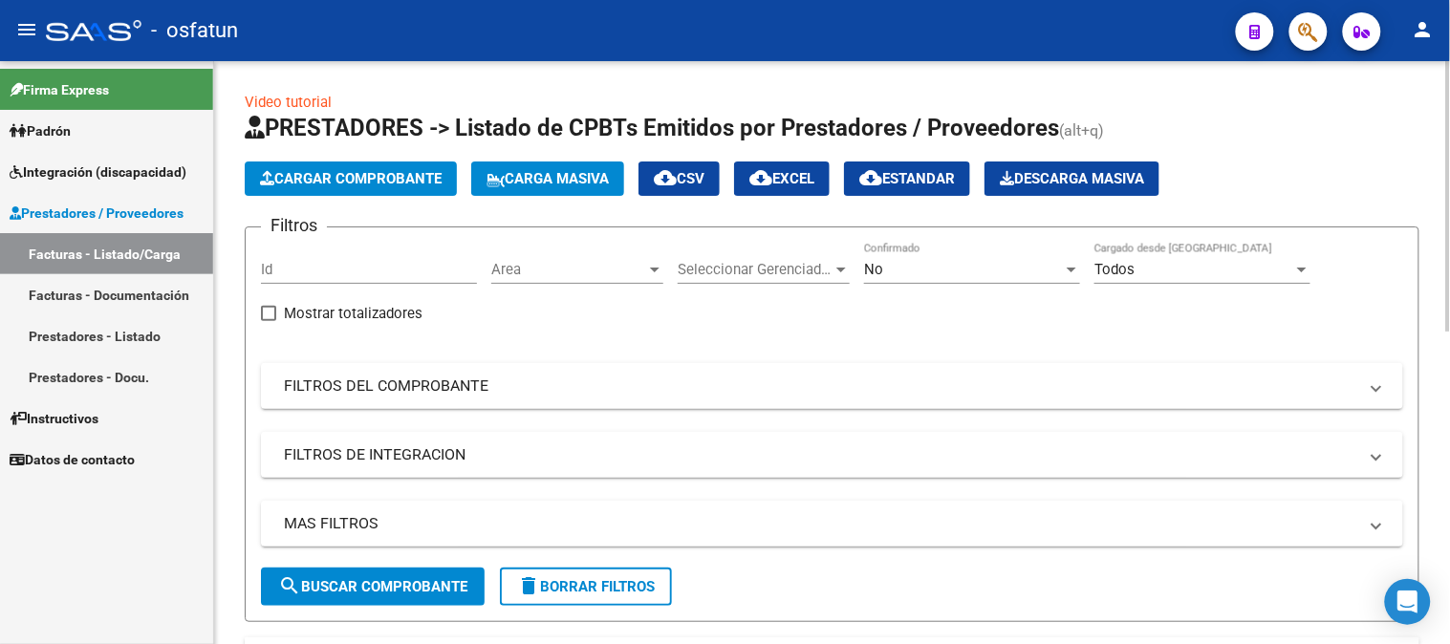
click at [335, 189] on button "Cargar Comprobante" at bounding box center [351, 179] width 212 height 34
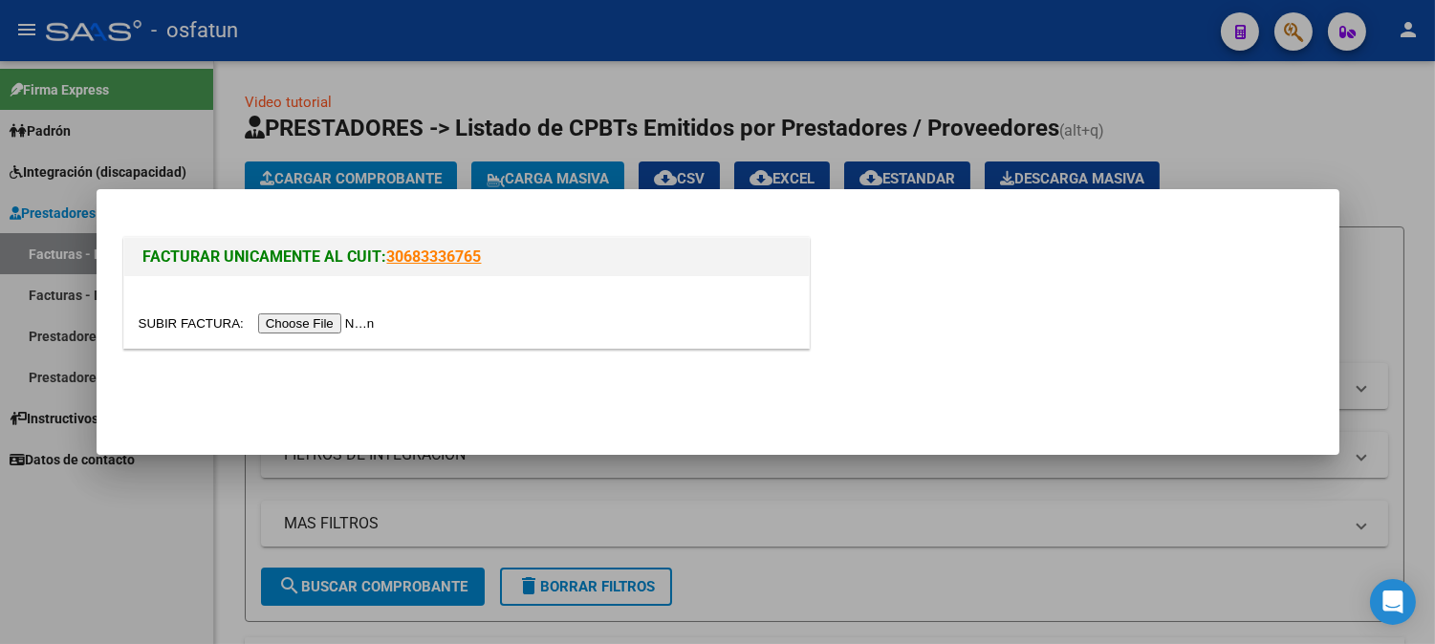
click at [358, 322] on input "file" at bounding box center [260, 323] width 242 height 20
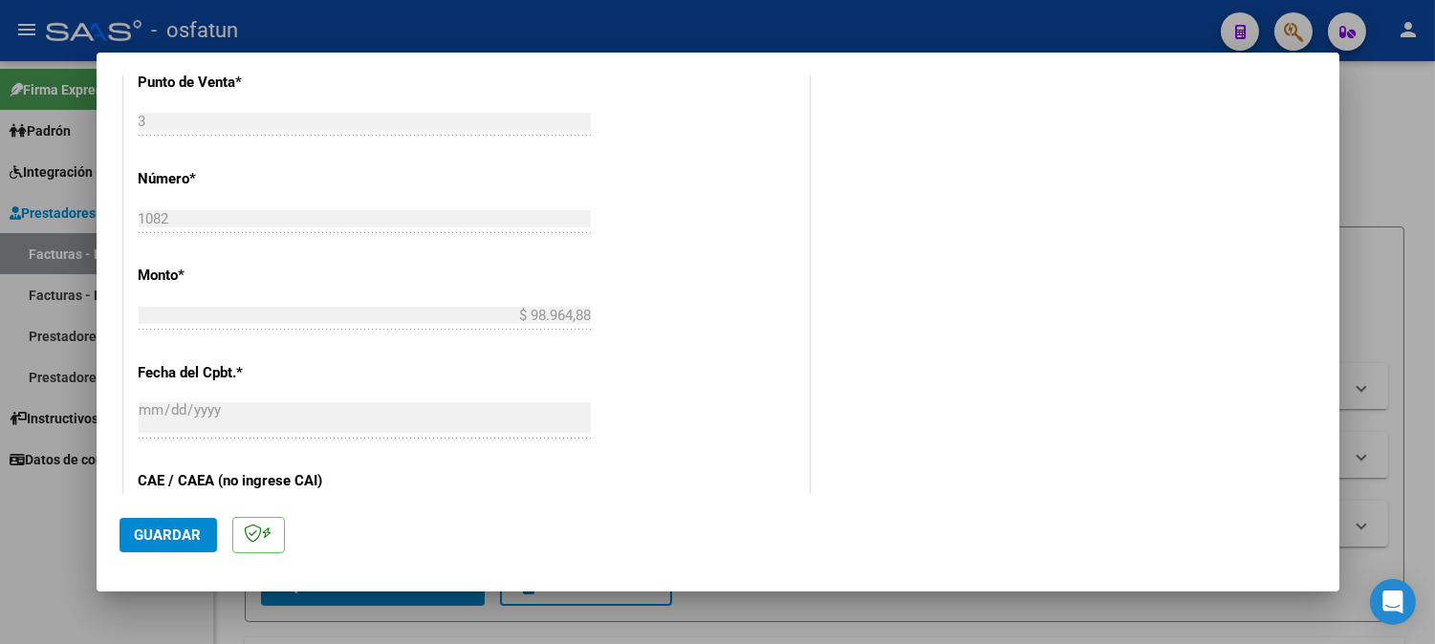
scroll to position [824, 0]
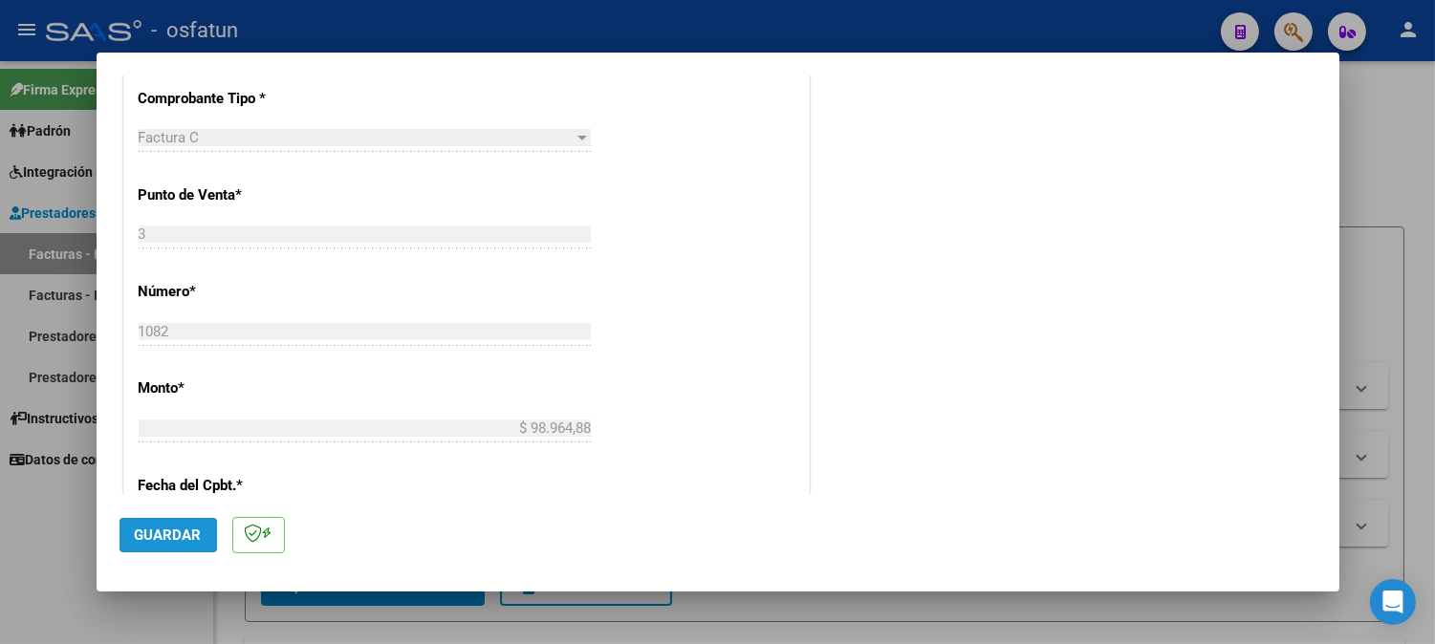
click at [182, 529] on span "Guardar" at bounding box center [168, 535] width 67 height 17
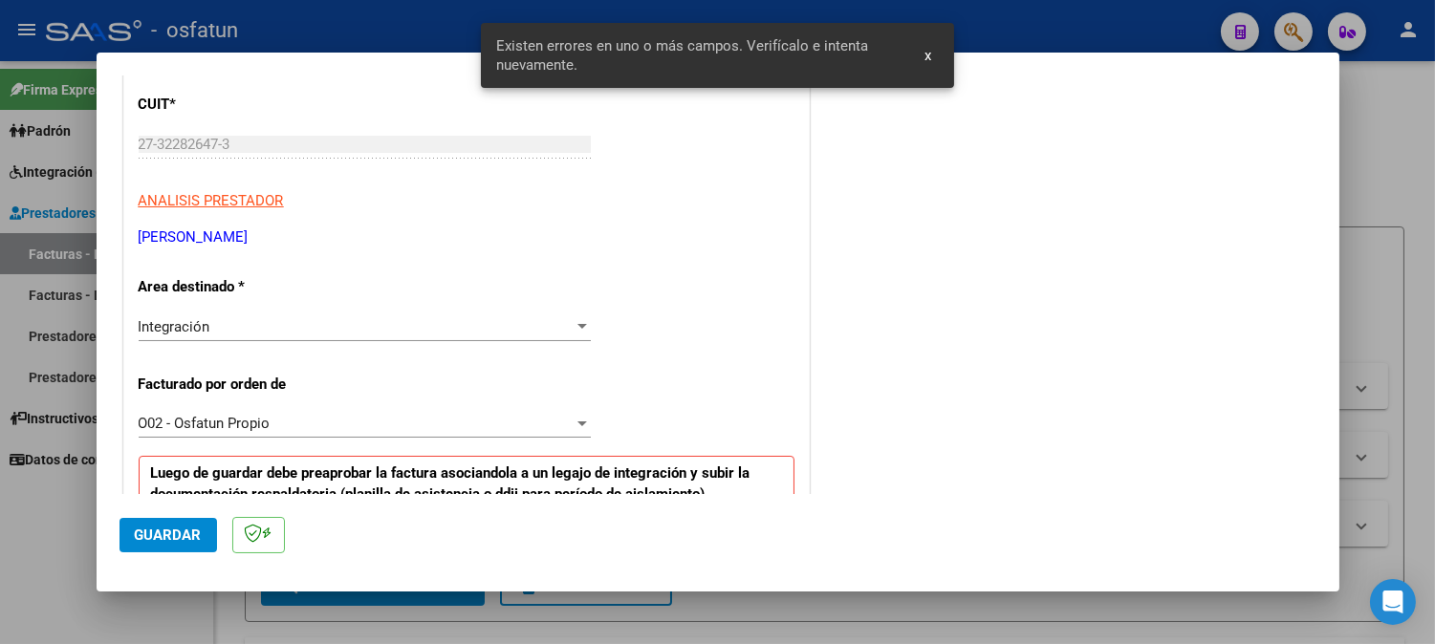
scroll to position [318, 0]
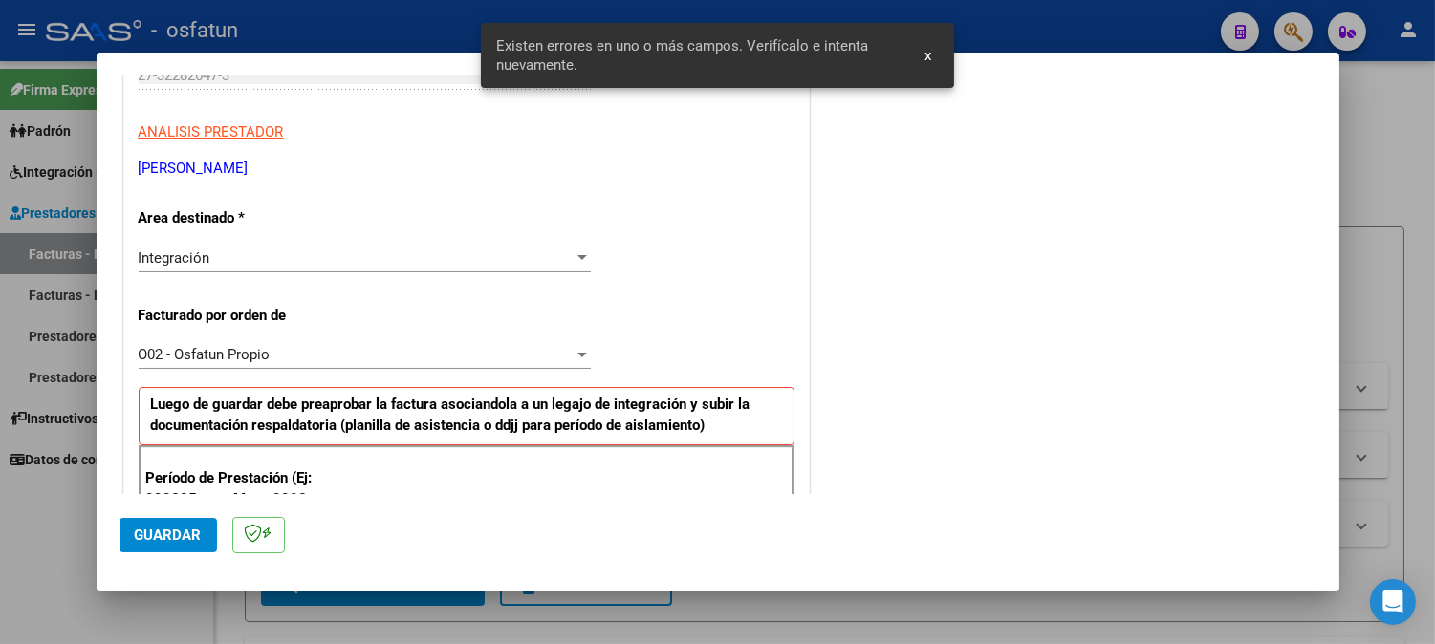
click at [396, 264] on div "Integración" at bounding box center [356, 257] width 435 height 17
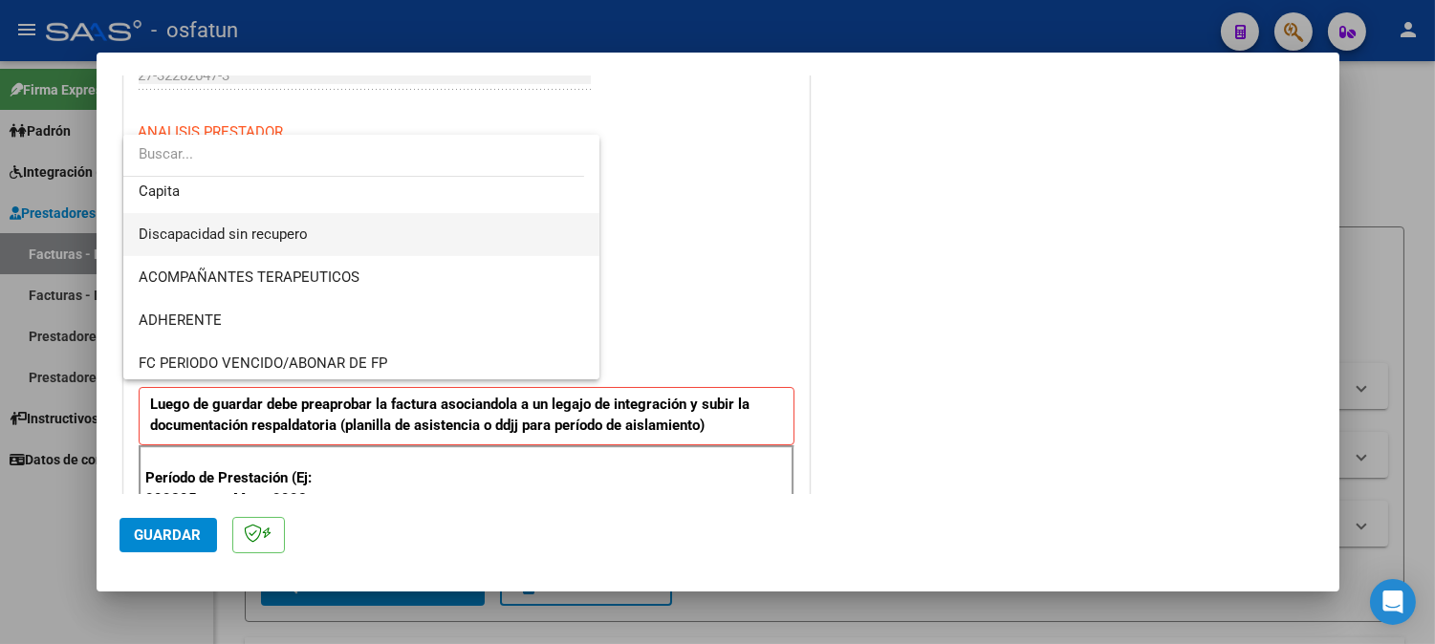
scroll to position [313, 0]
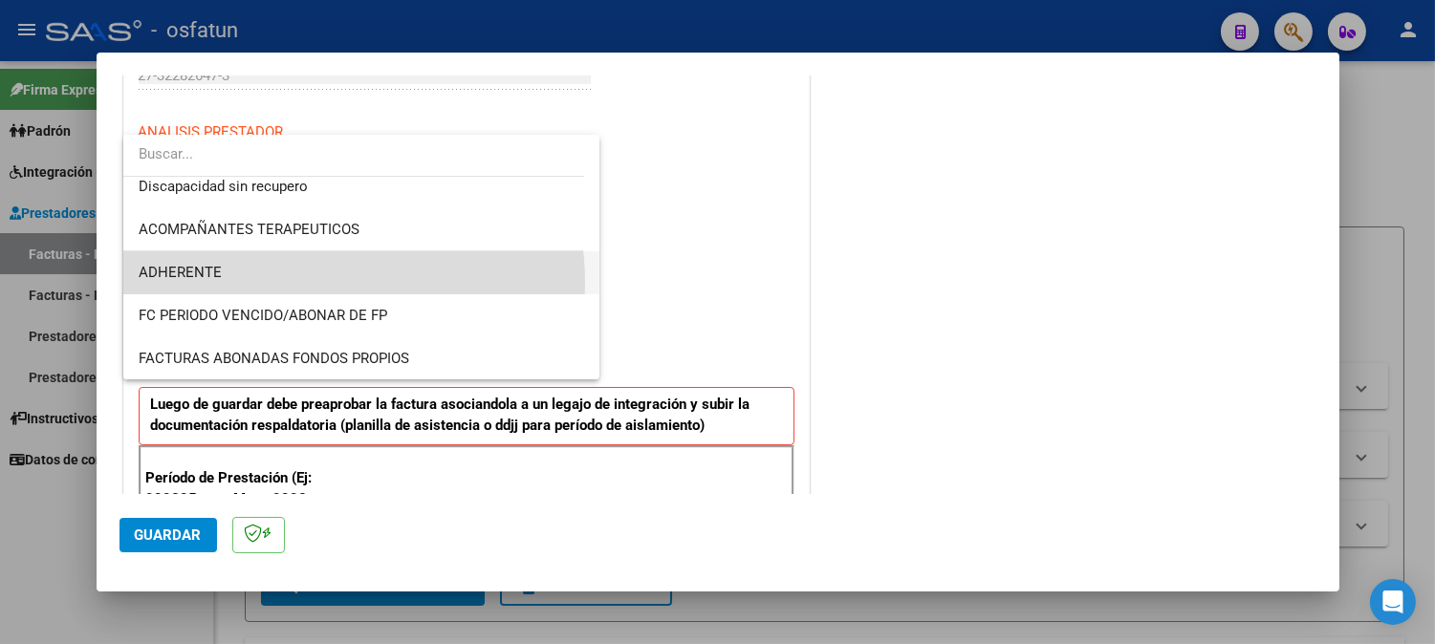
click at [309, 282] on span "ADHERENTE" at bounding box center [362, 272] width 446 height 43
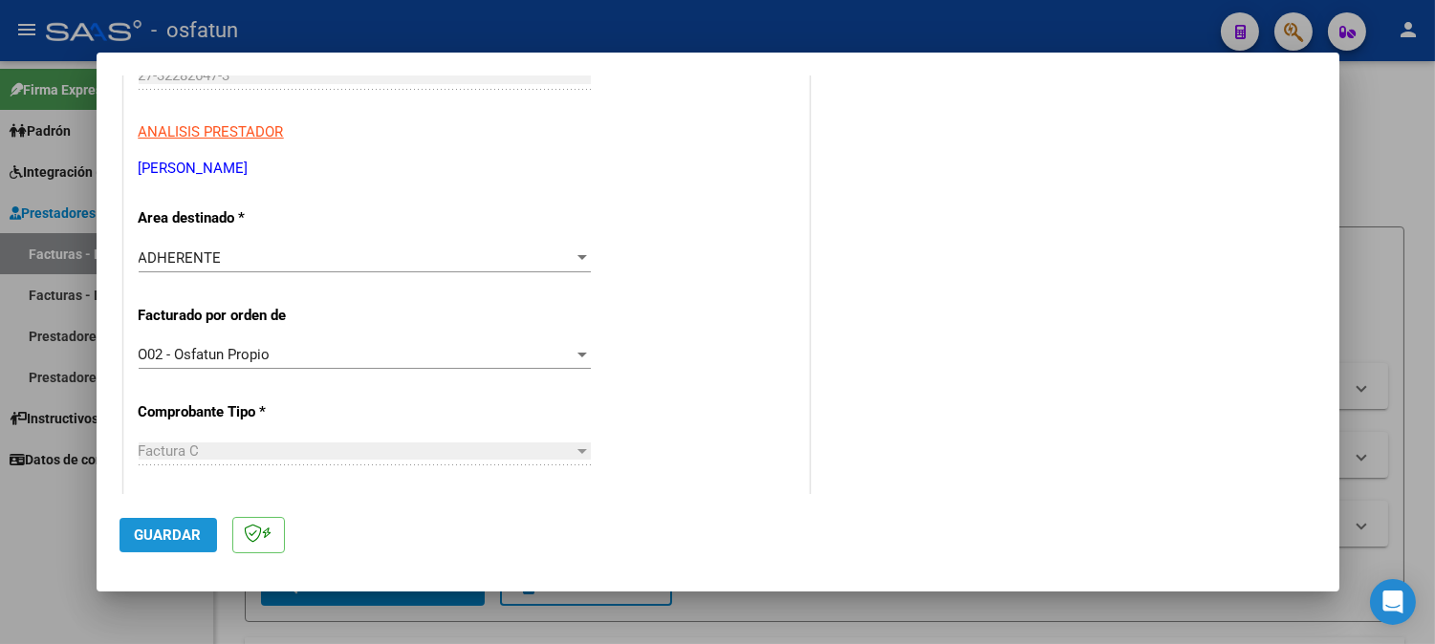
click at [199, 541] on span "Guardar" at bounding box center [168, 535] width 67 height 17
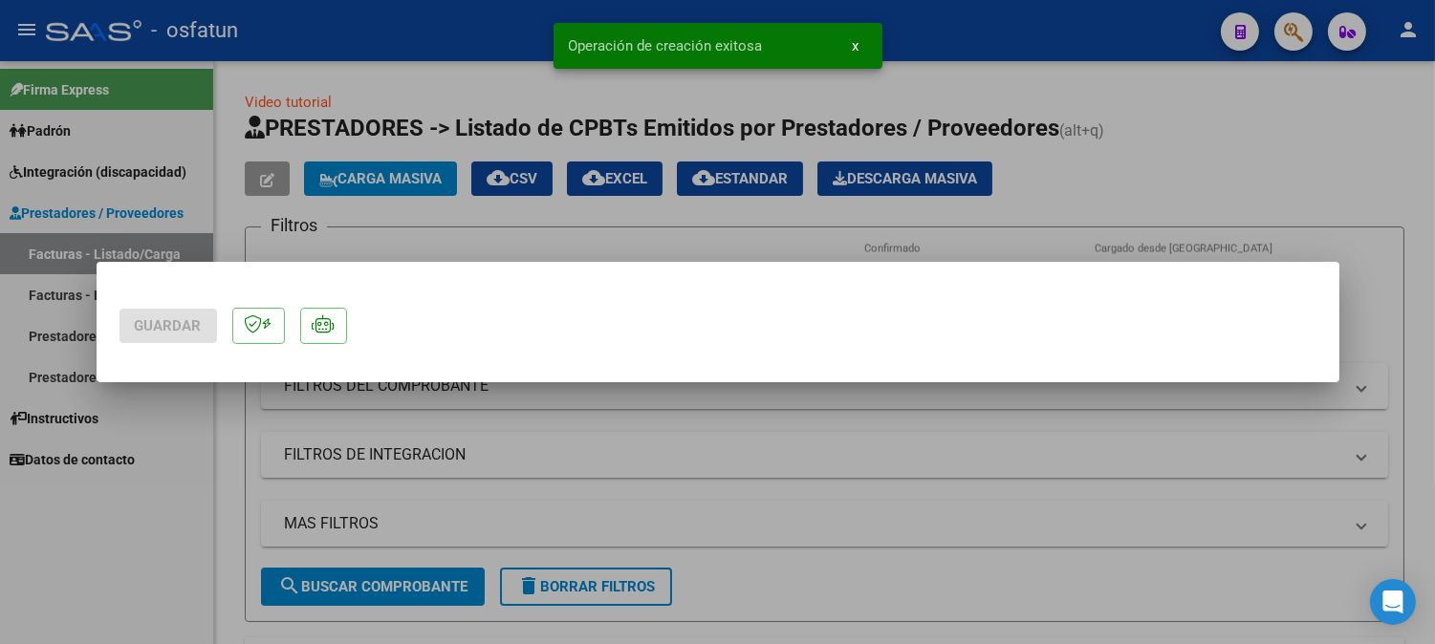
scroll to position [0, 0]
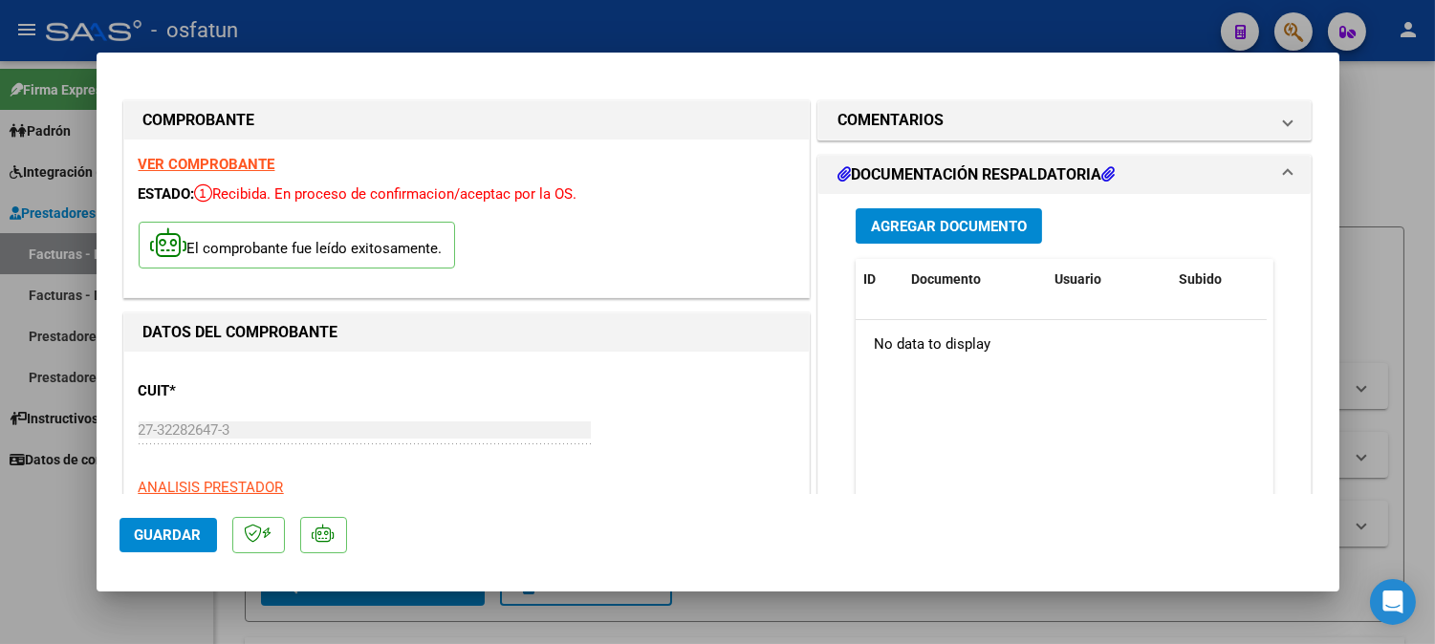
click at [977, 221] on span "Agregar Documento" at bounding box center [949, 226] width 156 height 17
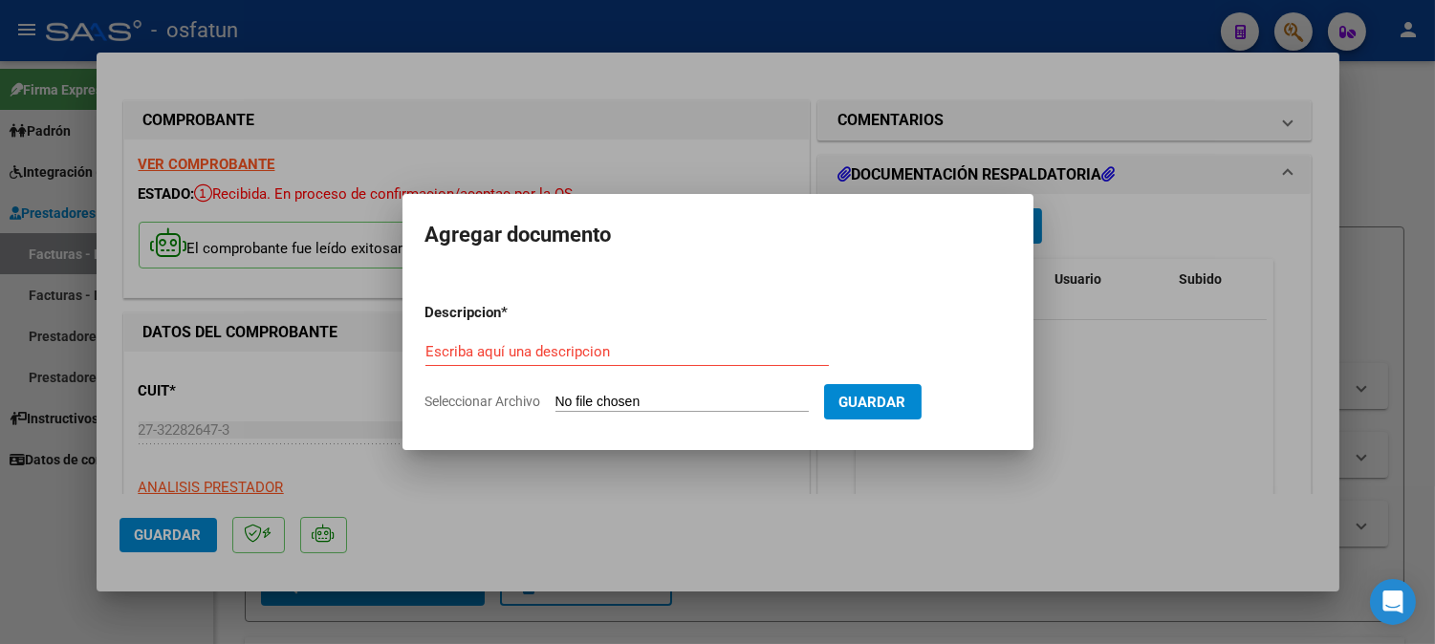
click at [940, 118] on div at bounding box center [717, 322] width 1435 height 644
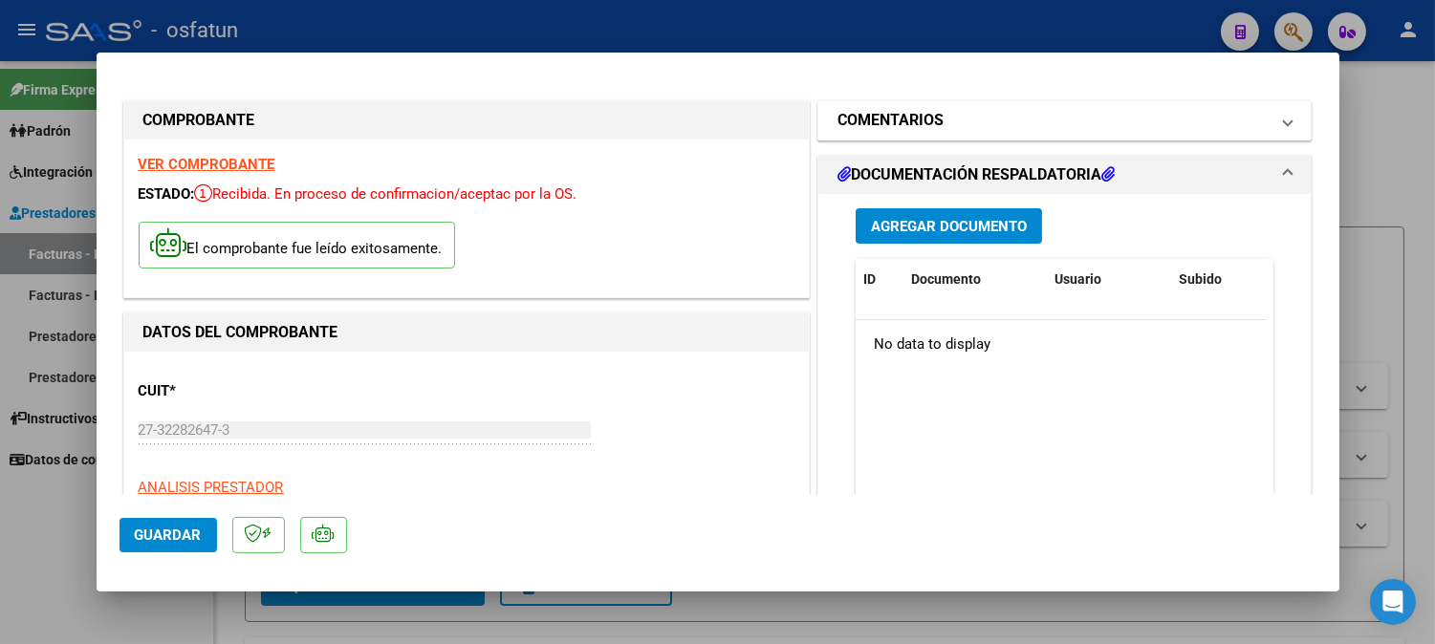
click at [925, 117] on h1 "COMENTARIOS" at bounding box center [890, 120] width 106 height 23
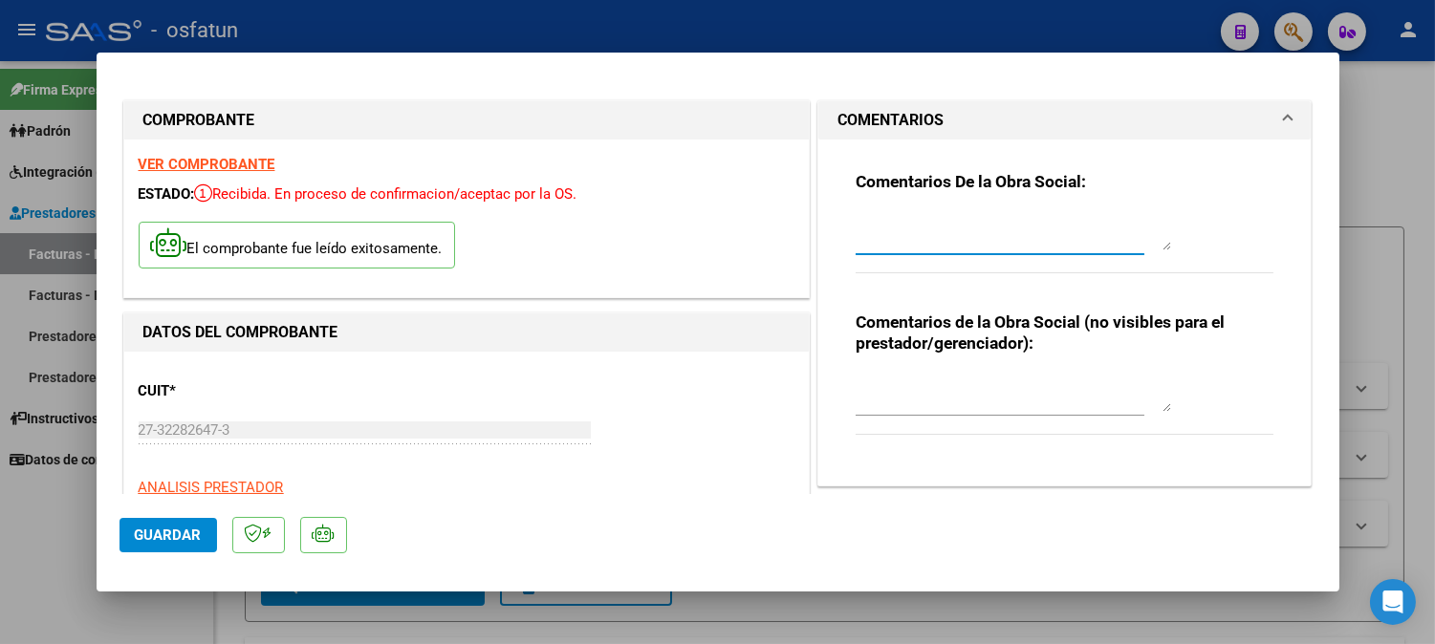
click at [909, 241] on textarea at bounding box center [1012, 231] width 315 height 38
click at [948, 392] on textarea at bounding box center [1012, 393] width 315 height 38
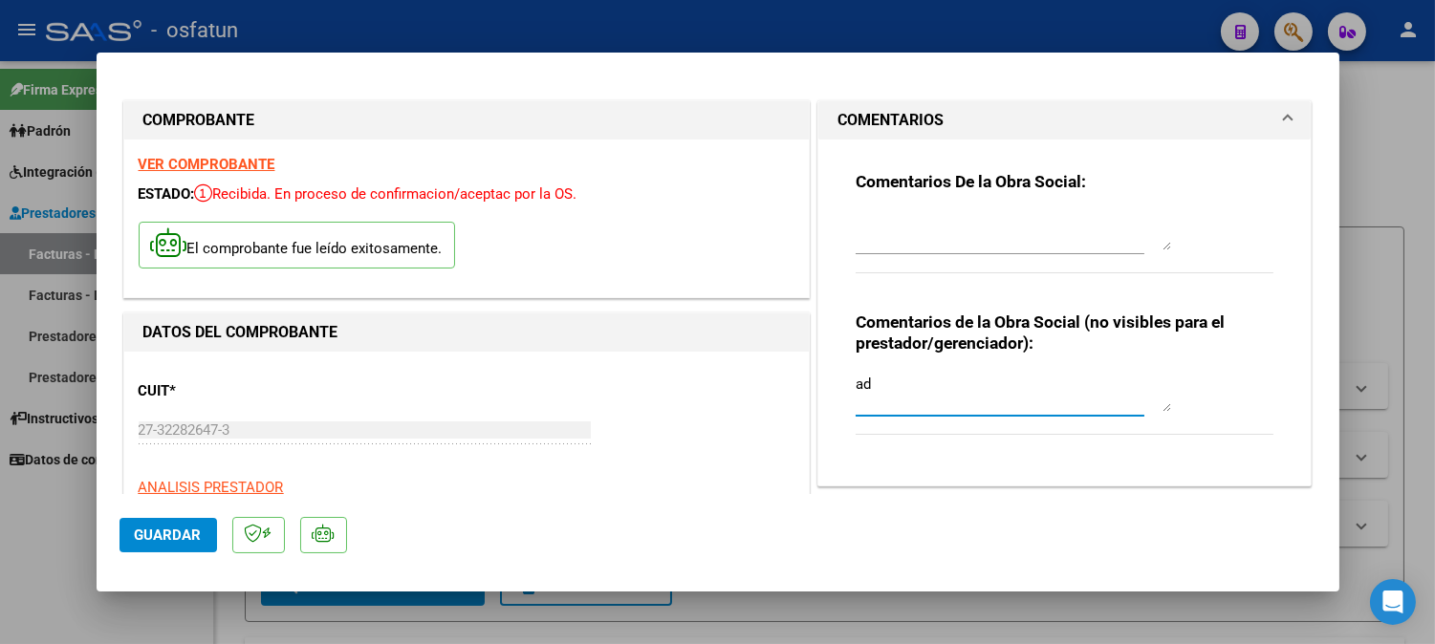
type textarea "a"
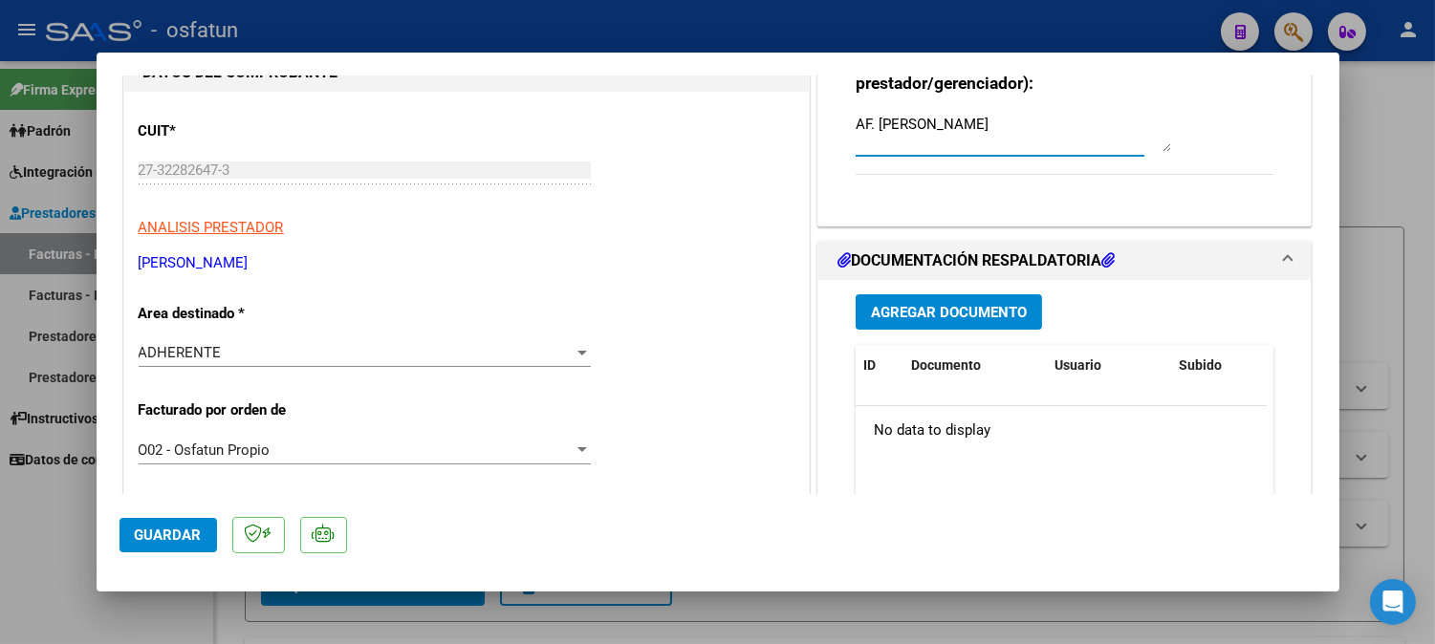
scroll to position [212, 0]
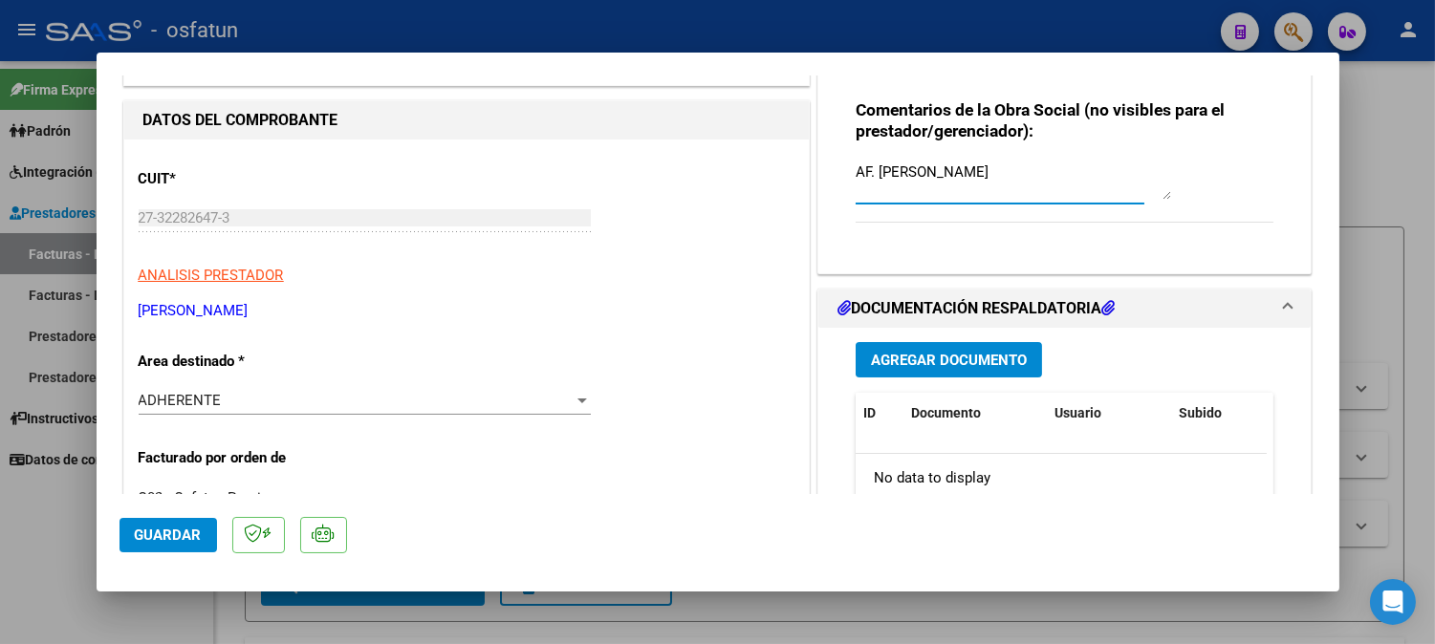
type textarea "AF. [PERSON_NAME]"
click at [988, 351] on span "Agregar Documento" at bounding box center [949, 359] width 156 height 17
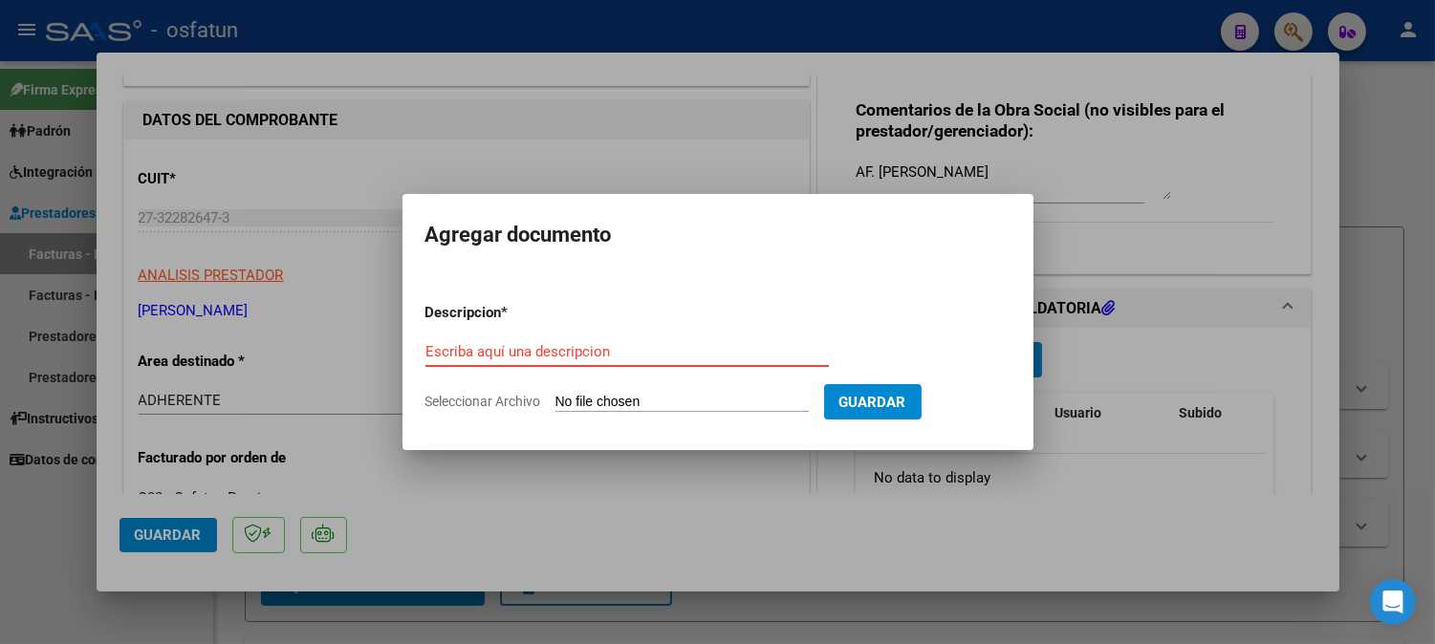
click at [699, 354] on input "Escriba aquí una descripcion" at bounding box center [626, 351] width 403 height 17
click at [789, 358] on input "Escriba aquí una descripcion" at bounding box center [626, 351] width 403 height 17
type input "ASISTENCIA+AUTORIZACION"
click at [641, 398] on input "Seleccionar Archivo" at bounding box center [681, 403] width 253 height 18
type input "C:\fakepath\ASIST PSICOLO.pdf"
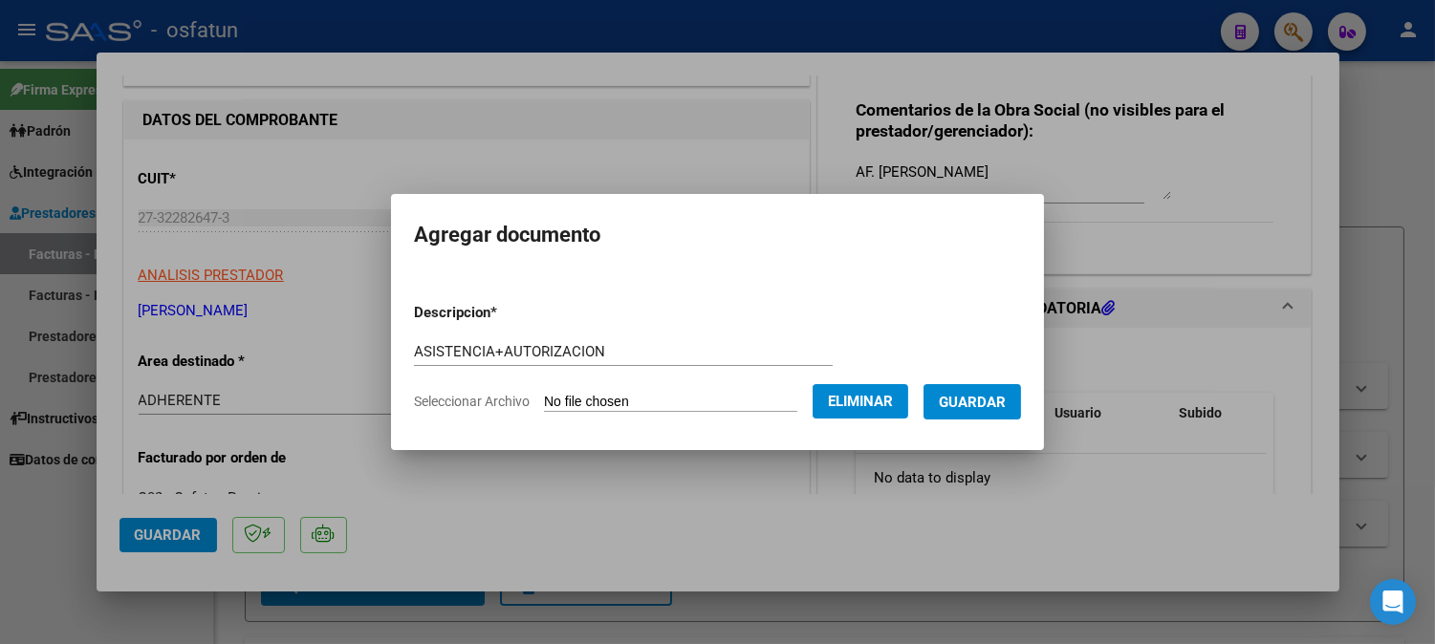
click at [994, 400] on span "Guardar" at bounding box center [972, 402] width 67 height 17
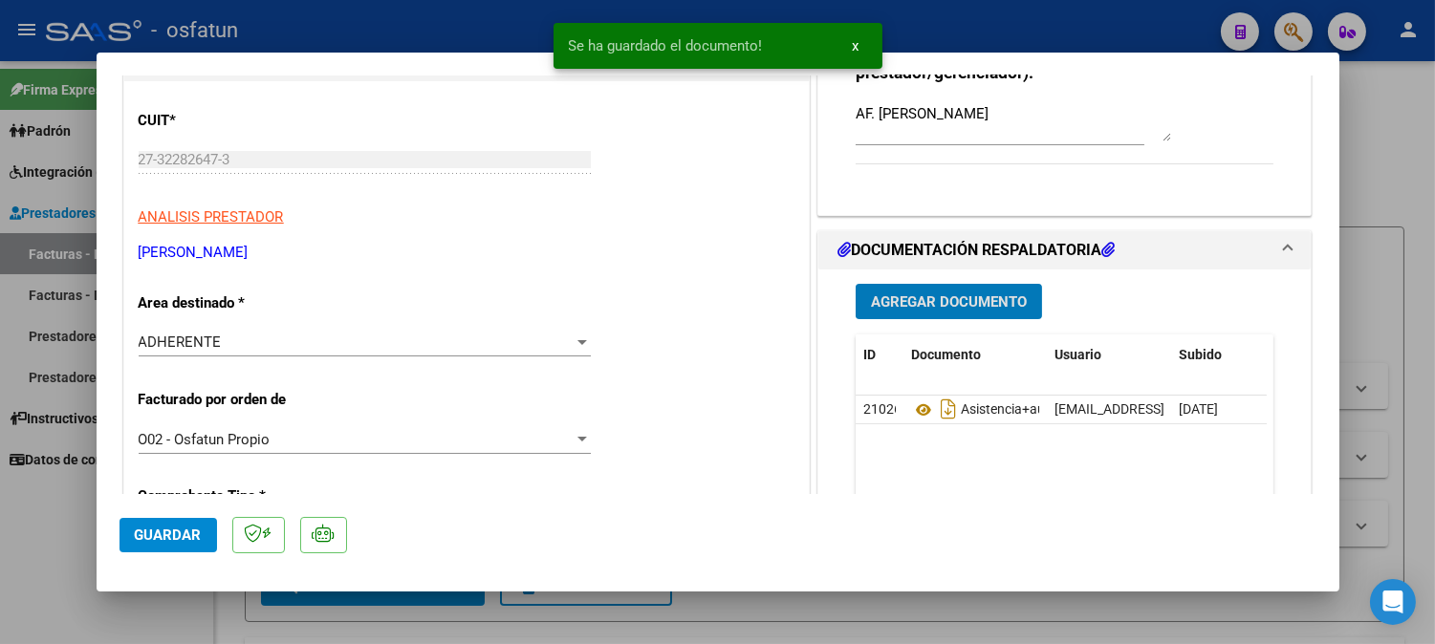
scroll to position [530, 0]
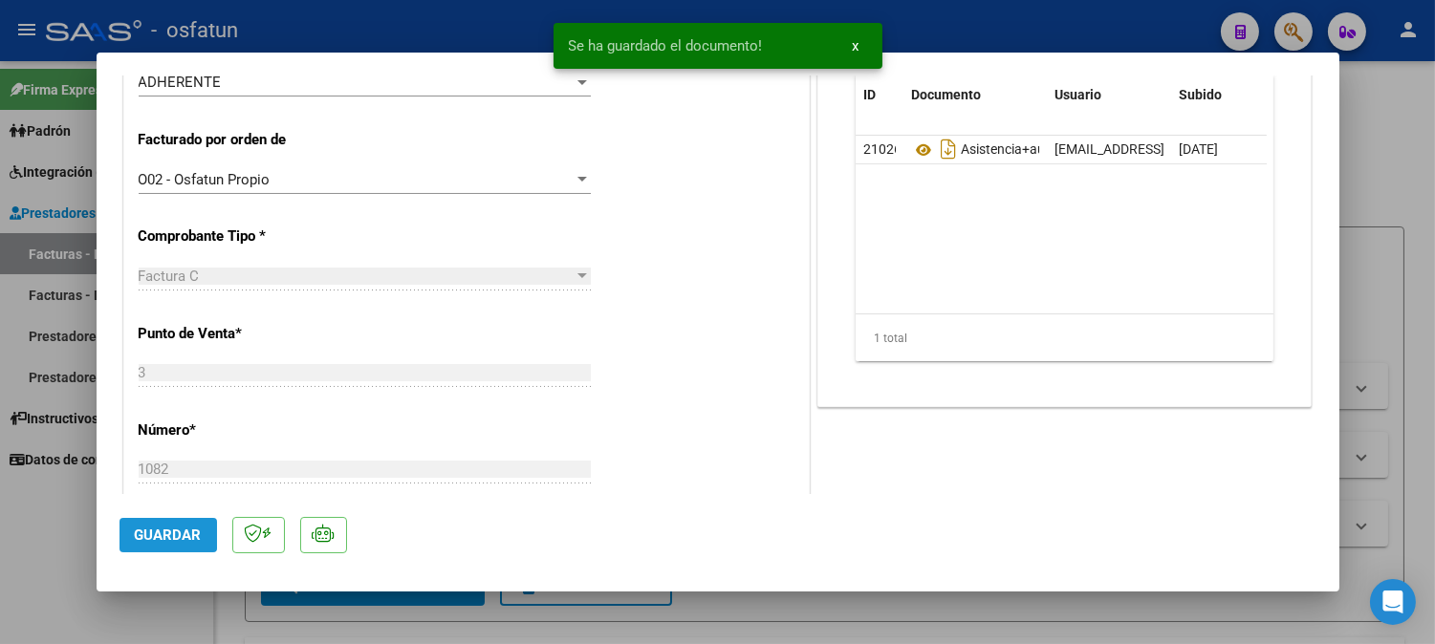
click at [158, 533] on span "Guardar" at bounding box center [168, 535] width 67 height 17
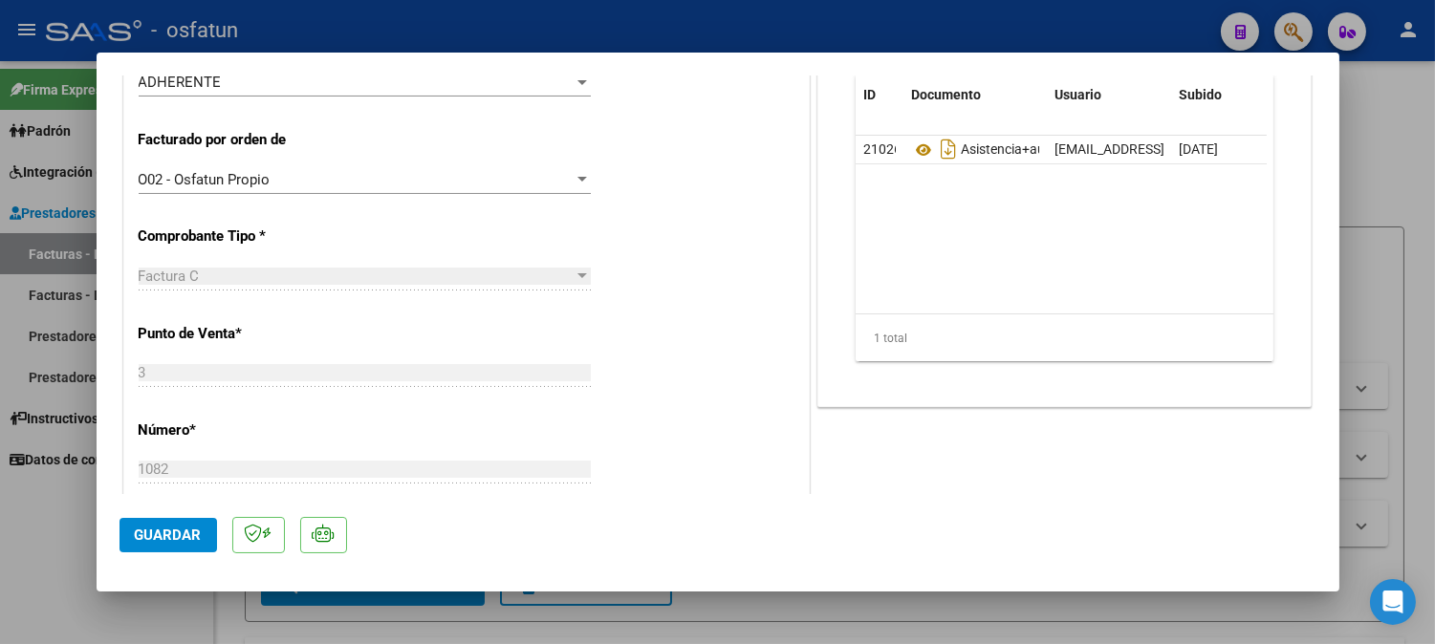
click at [184, 533] on span "Guardar" at bounding box center [168, 535] width 67 height 17
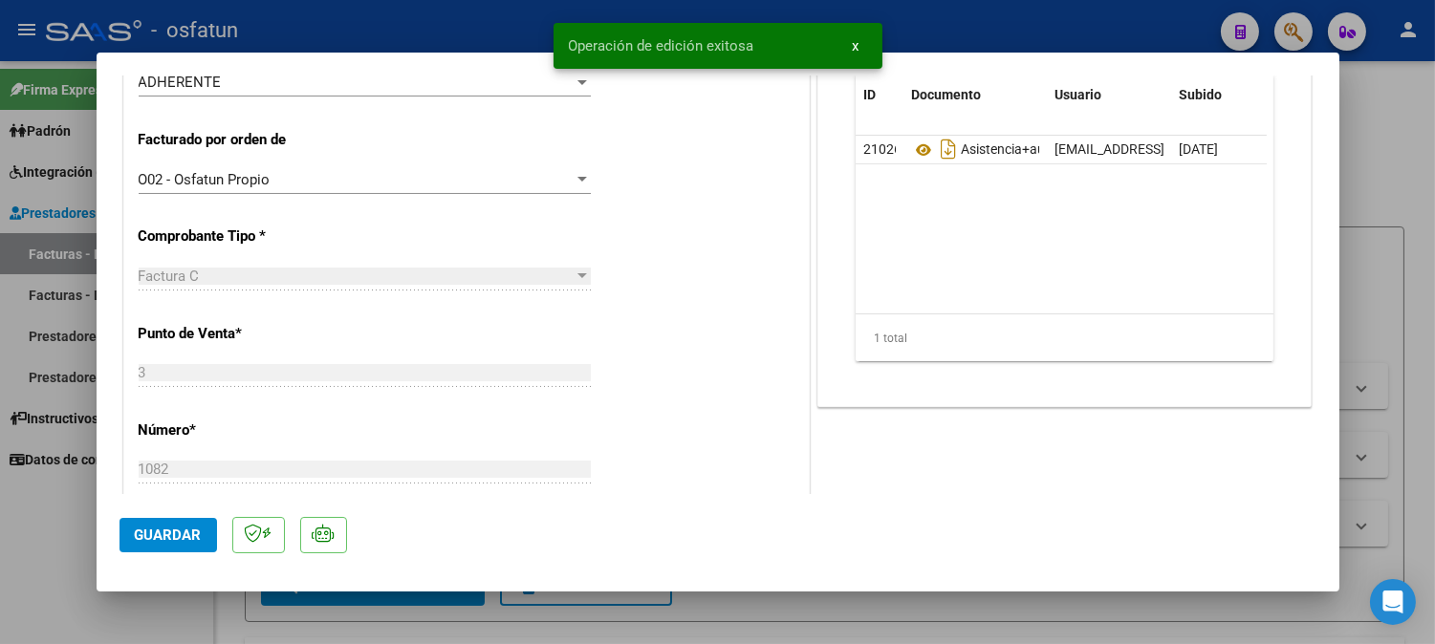
click at [1350, 86] on div at bounding box center [717, 322] width 1435 height 644
type input "$ 0,00"
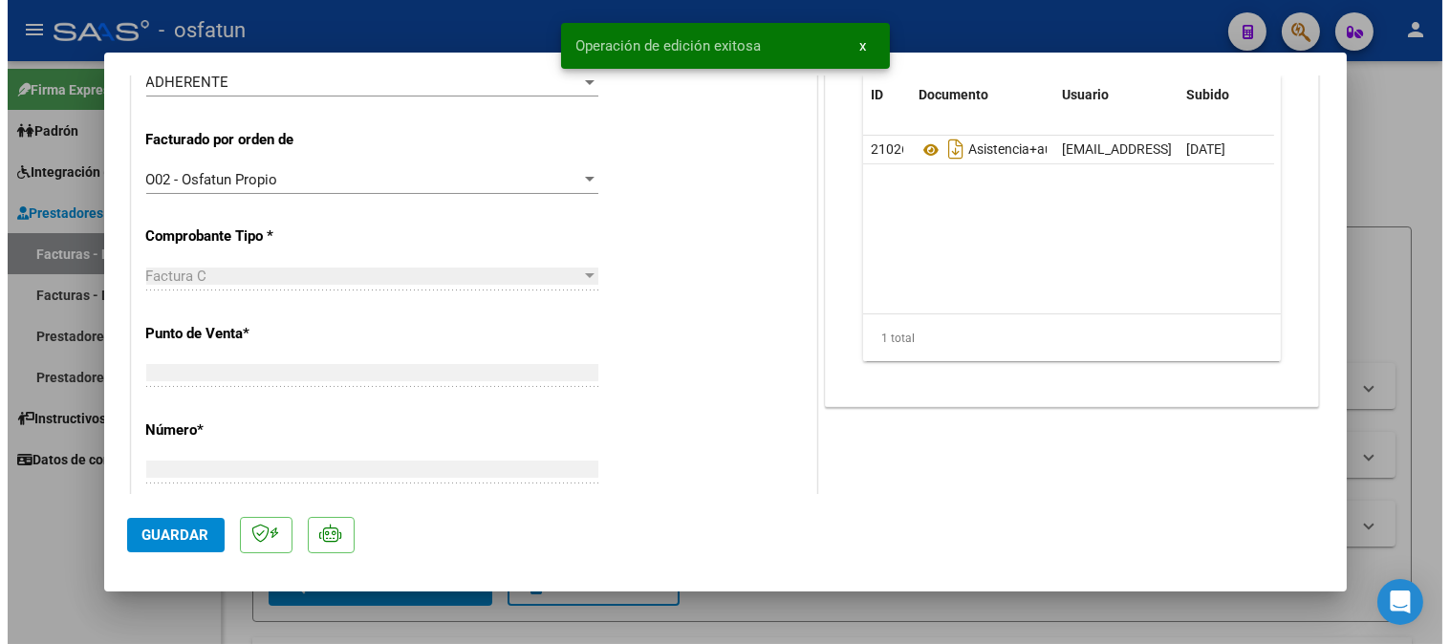
scroll to position [472, 0]
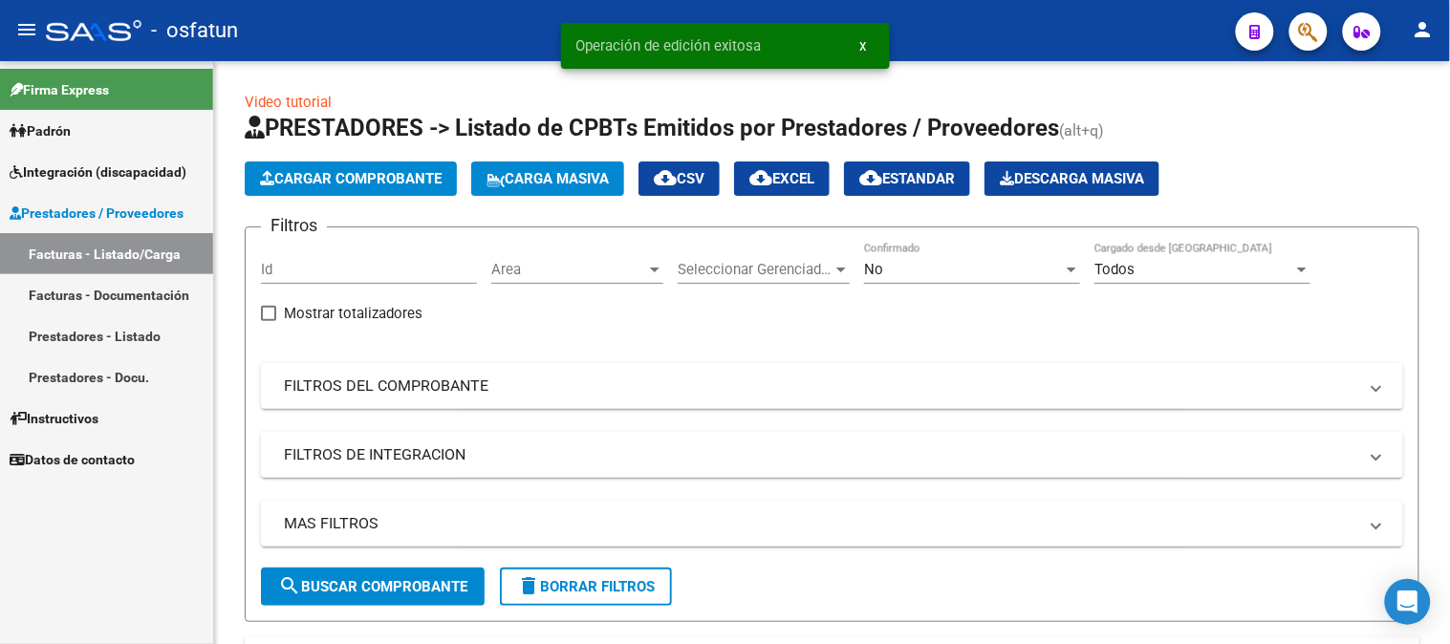
click at [131, 177] on span "Integración (discapacidad)" at bounding box center [98, 172] width 177 height 21
